Goal: Information Seeking & Learning: Learn about a topic

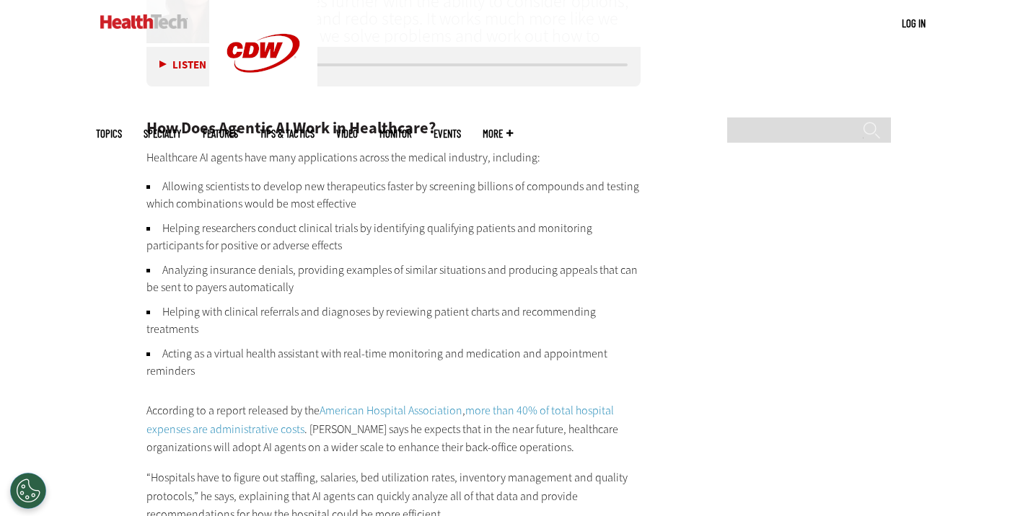
click at [418, 294] on li "Analyzing insurance denials, providing examples of similar situations and produ…" at bounding box center [393, 279] width 495 height 35
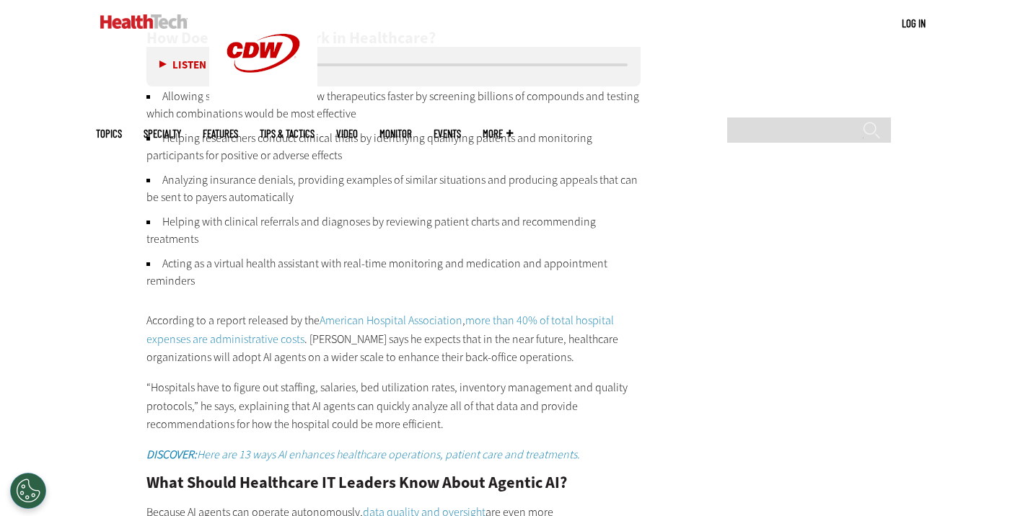
scroll to position [2139, 0]
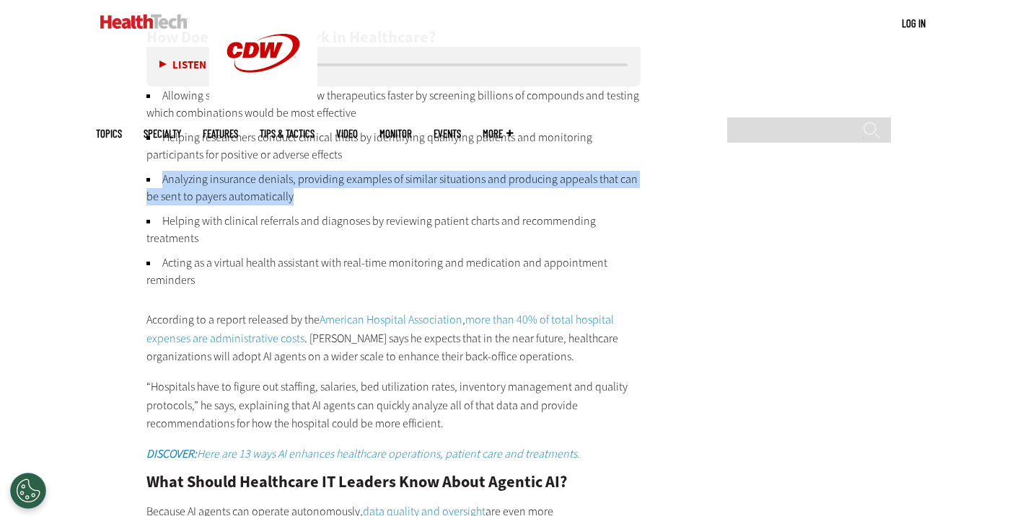
drag, startPoint x: 164, startPoint y: 177, endPoint x: 313, endPoint y: 201, distance: 150.5
click at [313, 201] on li "Analyzing insurance denials, providing examples of similar situations and produ…" at bounding box center [393, 188] width 495 height 35
click at [314, 202] on li "Analyzing insurance denials, providing examples of similar situations and produ…" at bounding box center [393, 188] width 495 height 35
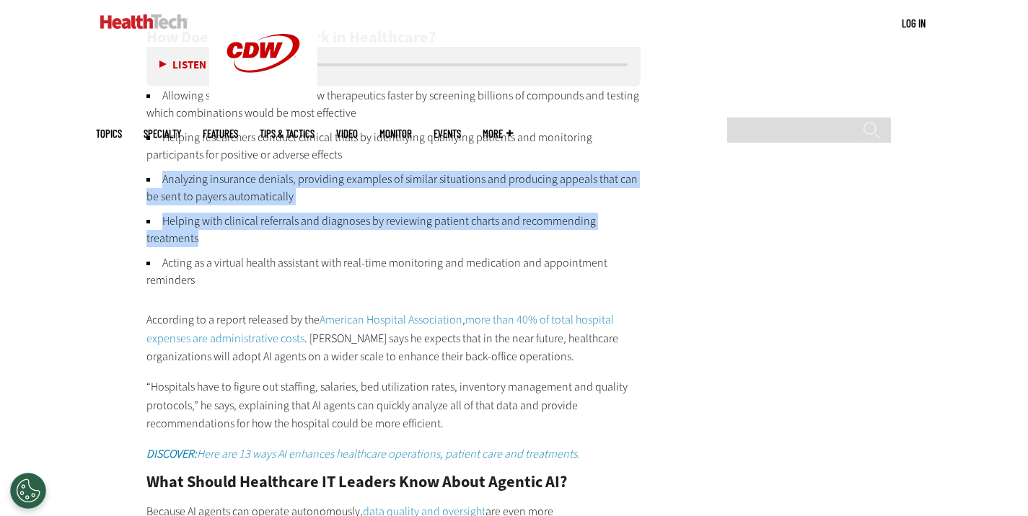
drag, startPoint x: 161, startPoint y: 180, endPoint x: 222, endPoint y: 245, distance: 88.8
click at [222, 245] on ul "Allowing scientists to develop new therapeutics faster by screening billions of…" at bounding box center [393, 188] width 495 height 202
copy ul "Analyzing insurance denials, providing examples of similar situations and produ…"
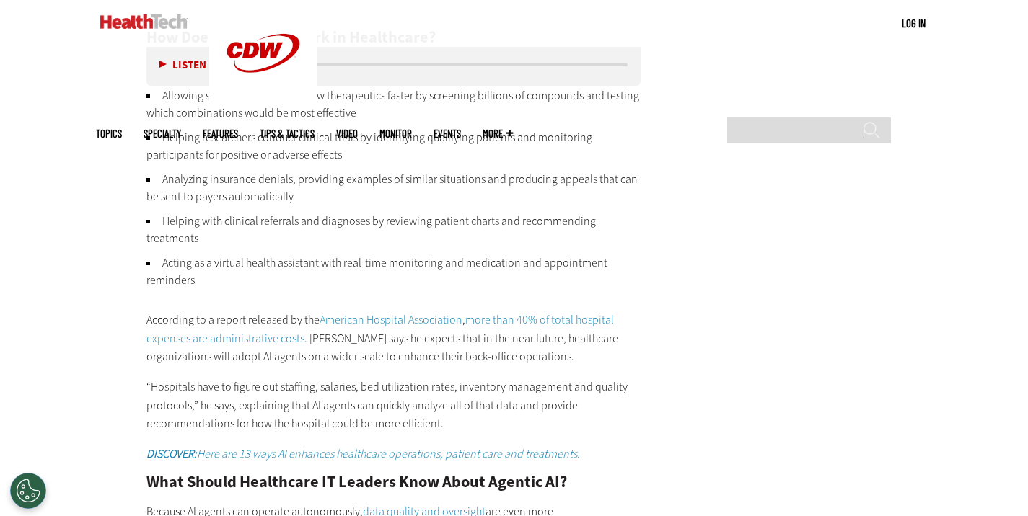
click at [634, 298] on div "How Does Agentic AI Work in Healthcare? Healthcare AI agents have many applicat…" at bounding box center [393, 487] width 495 height 915
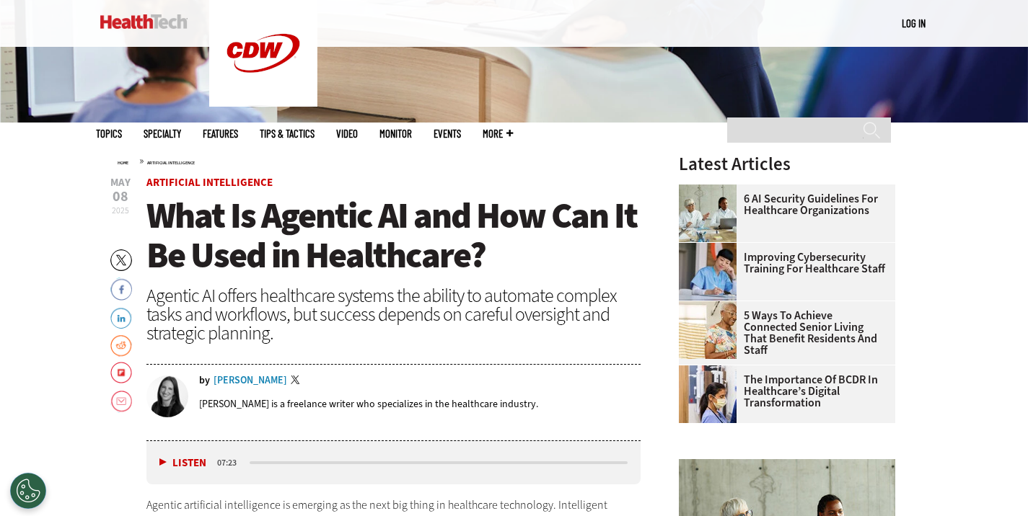
scroll to position [357, 0]
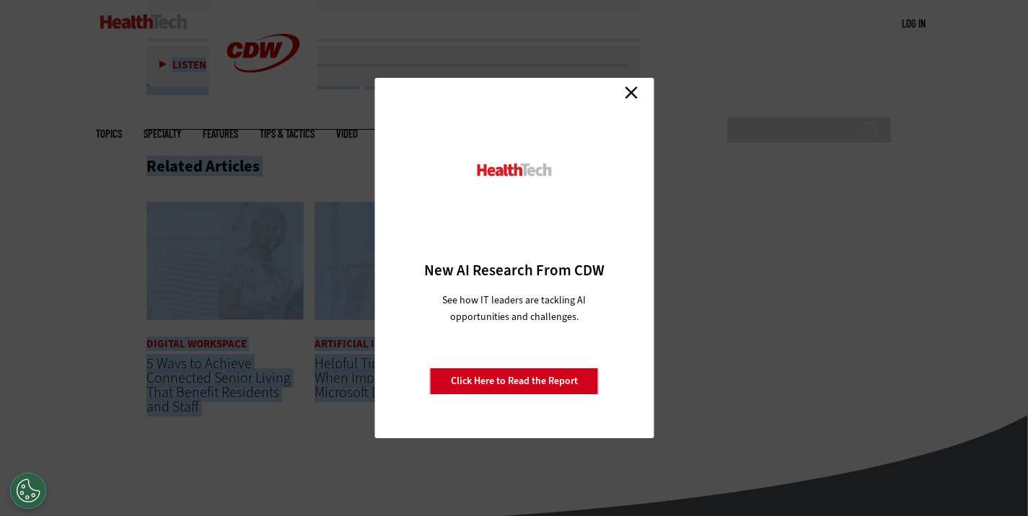
scroll to position [3606, 0]
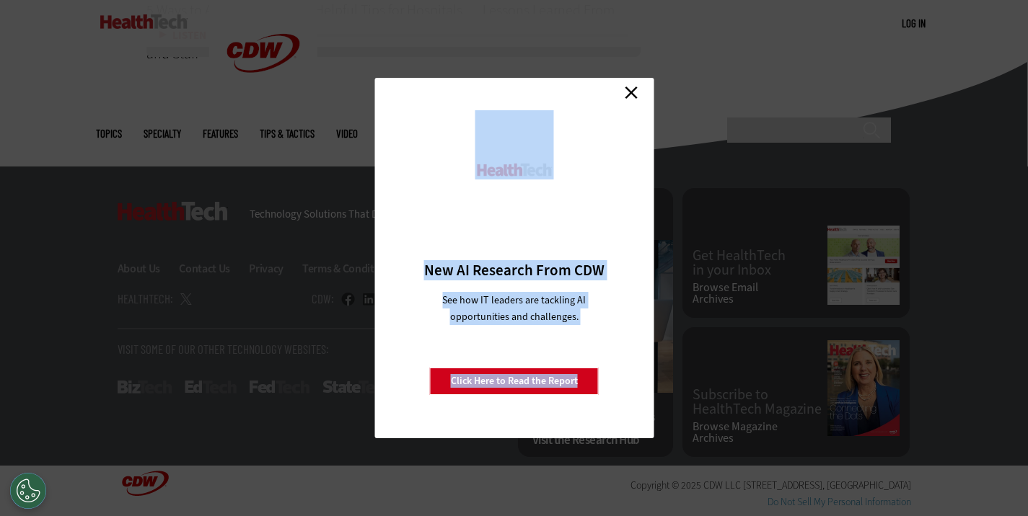
drag, startPoint x: 151, startPoint y: 224, endPoint x: 449, endPoint y: 239, distance: 298.3
click at [630, 98] on link "Close" at bounding box center [631, 93] width 22 height 22
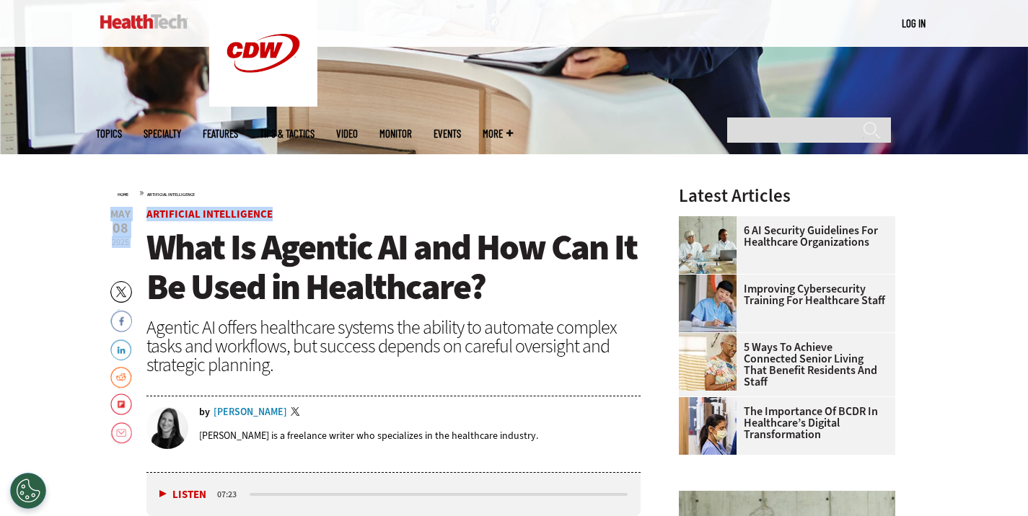
scroll to position [330, 0]
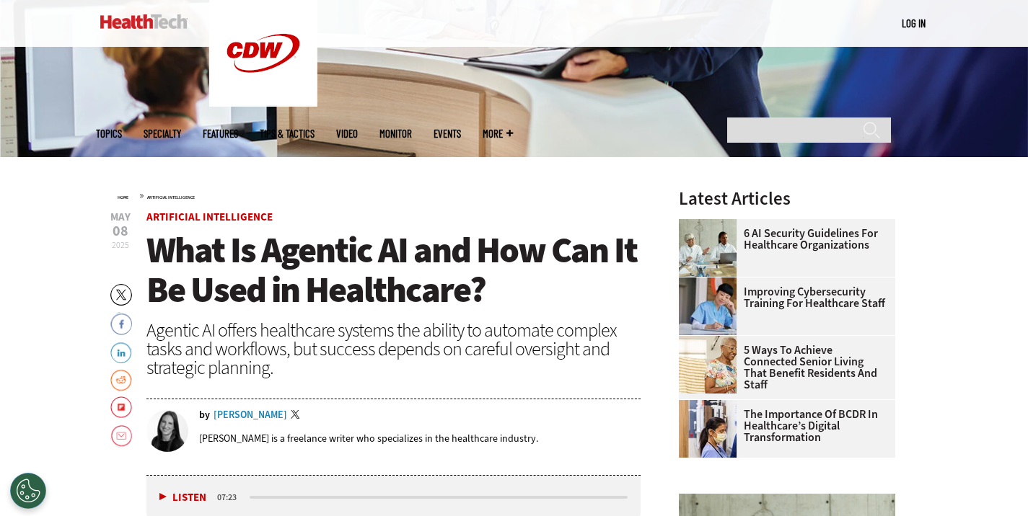
click at [190, 250] on span "What Is Agentic AI and How Can It Be Used in Healthcare?" at bounding box center [391, 269] width 490 height 87
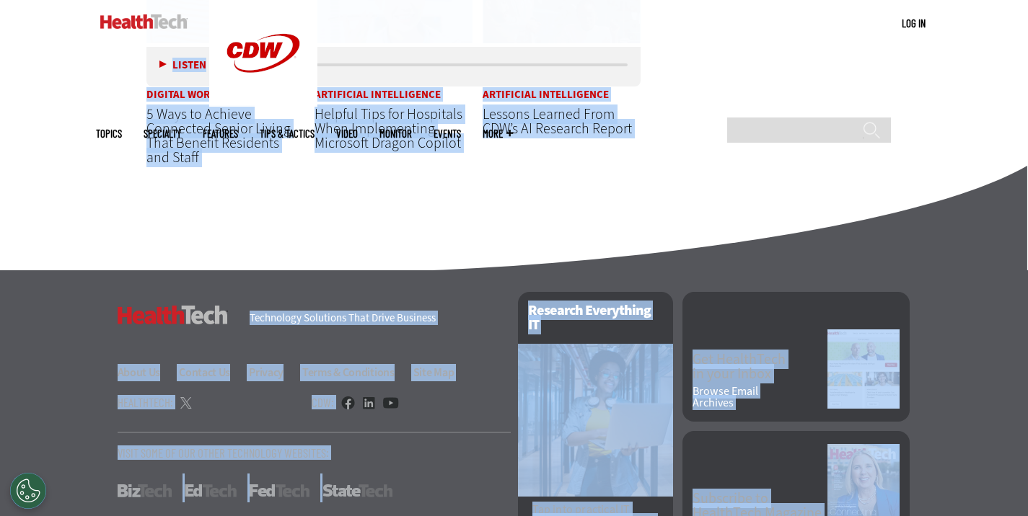
scroll to position [3606, 0]
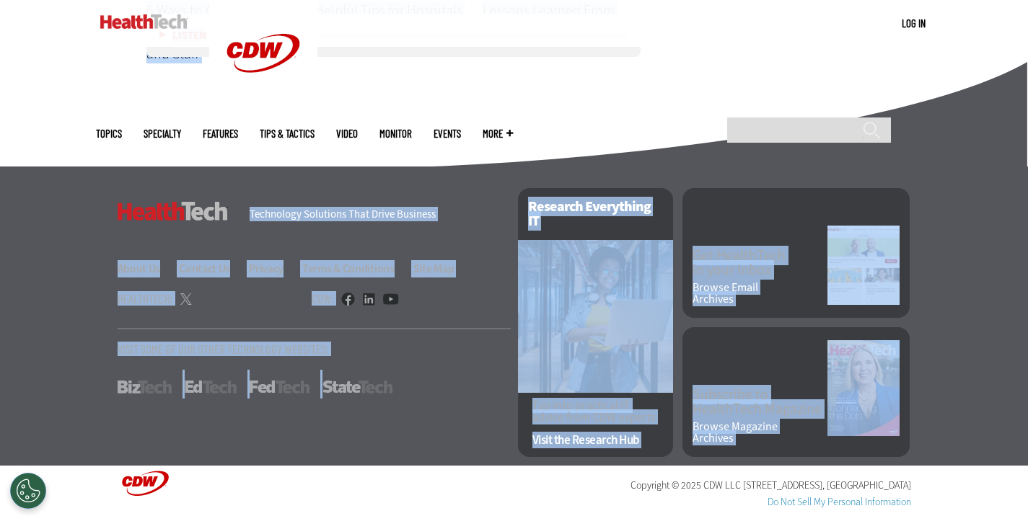
drag, startPoint x: 151, startPoint y: 255, endPoint x: 331, endPoint y: 521, distance: 320.5
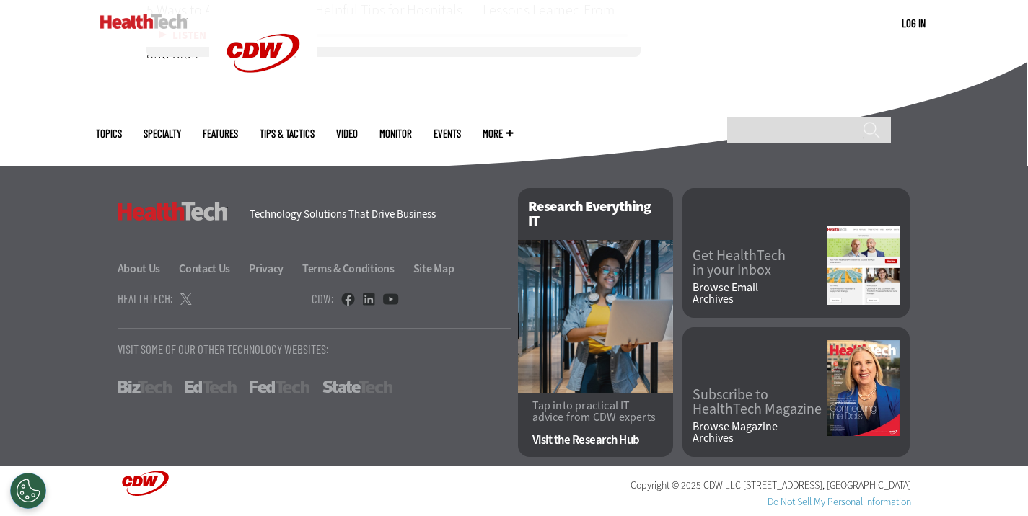
click at [363, 477] on p "Copyright © 2025 CDW LLC [STREET_ADDRESS] Do Not Sell My Personal Information" at bounding box center [633, 491] width 555 height 40
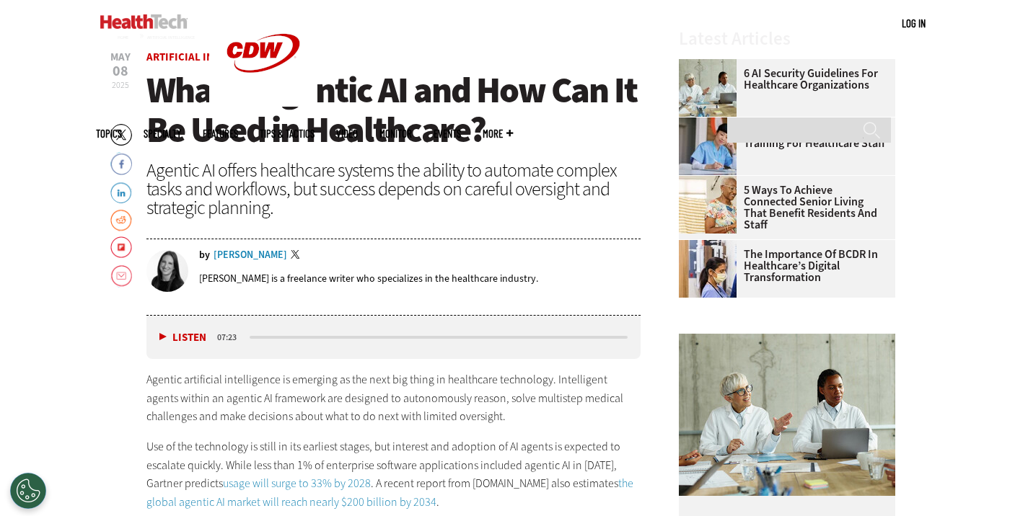
scroll to position [0, 0]
